Goal: Task Accomplishment & Management: Use online tool/utility

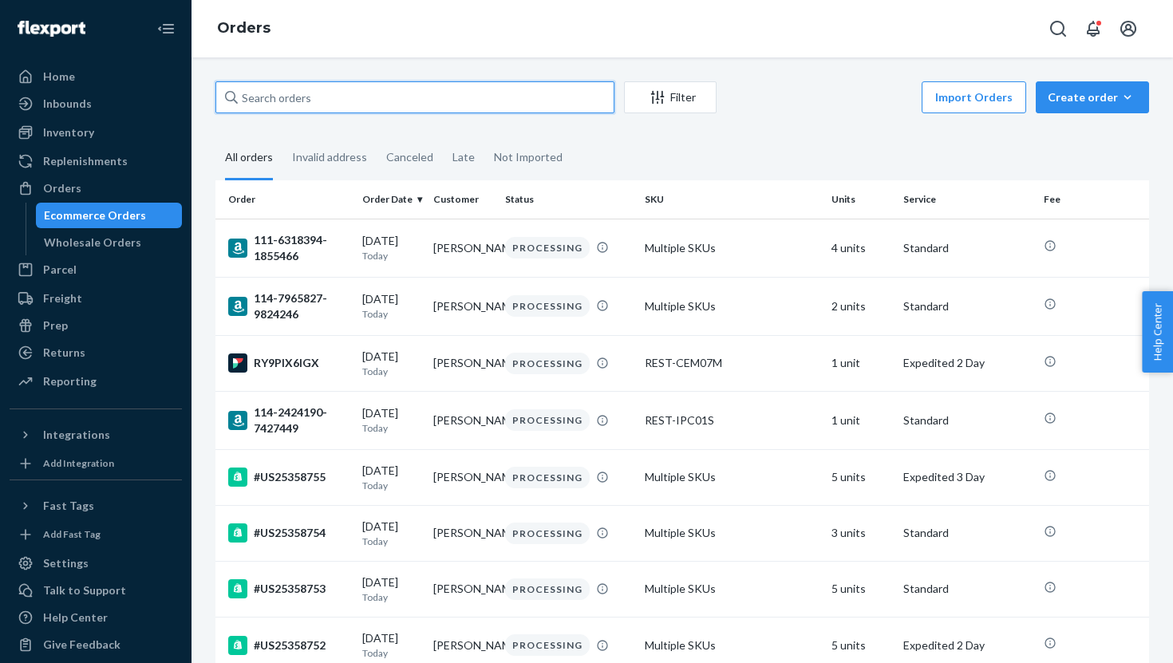
click at [353, 98] on input "text" at bounding box center [415, 97] width 399 height 32
paste input "US25351611"
type input "US25351611"
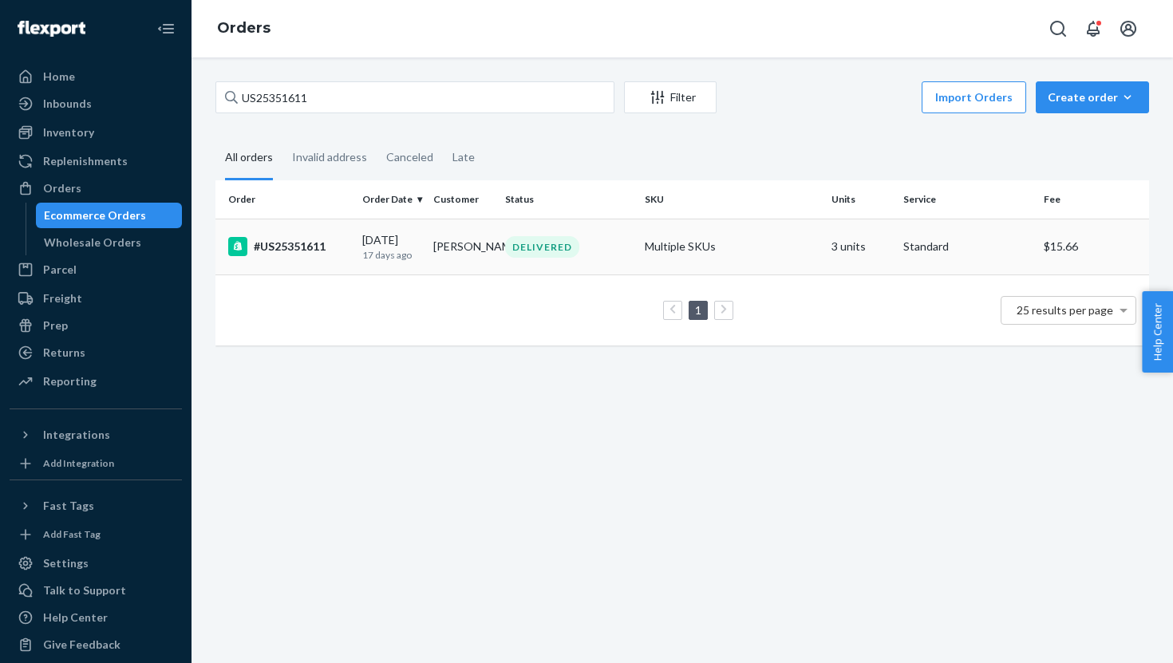
click at [324, 248] on div "#US25351611" at bounding box center [288, 246] width 121 height 19
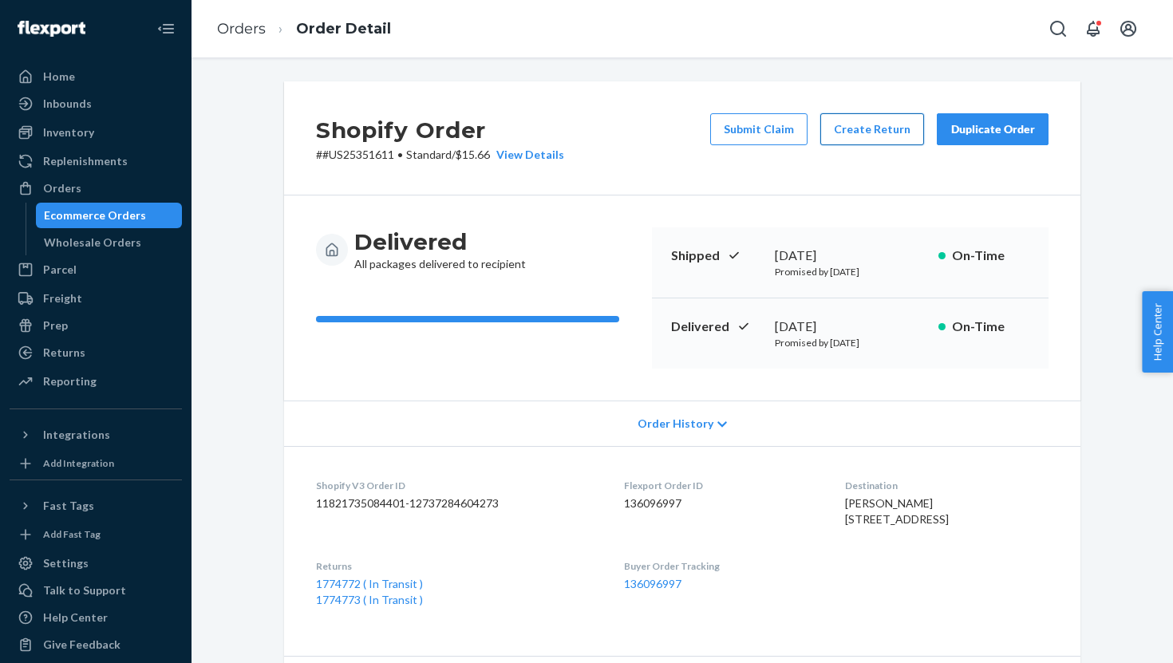
click at [873, 129] on button "Create Return" at bounding box center [873, 129] width 104 height 32
